Goal: Information Seeking & Learning: Learn about a topic

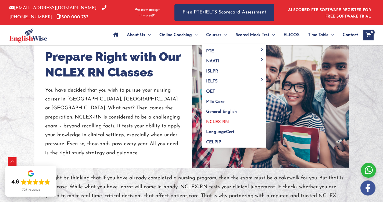
click at [216, 124] on span "NCLEX RN" at bounding box center [217, 122] width 23 height 4
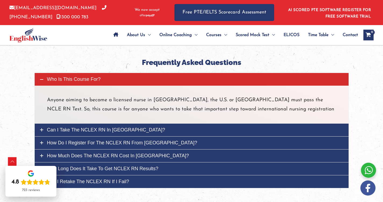
scroll to position [1967, 0]
